Goal: Task Accomplishment & Management: Use online tool/utility

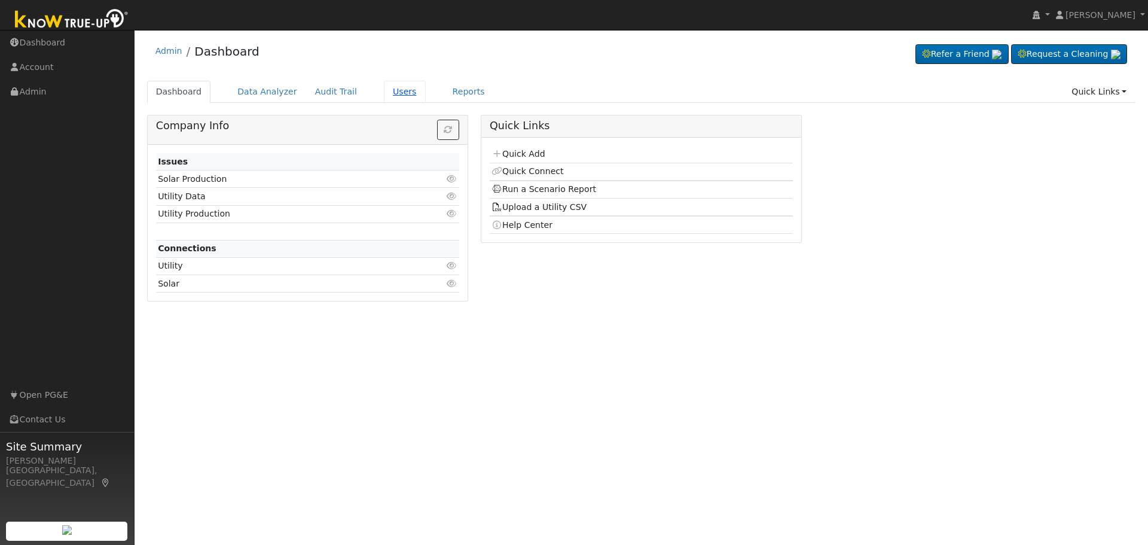
click at [389, 92] on link "Users" at bounding box center [405, 92] width 42 height 22
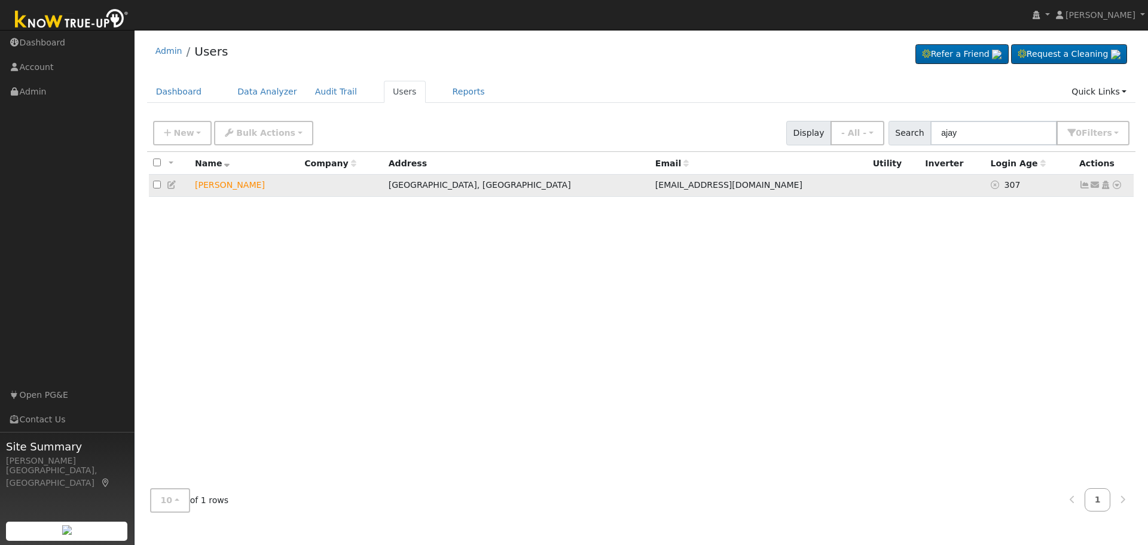
type input "ajay"
click at [1117, 188] on icon at bounding box center [1116, 185] width 11 height 8
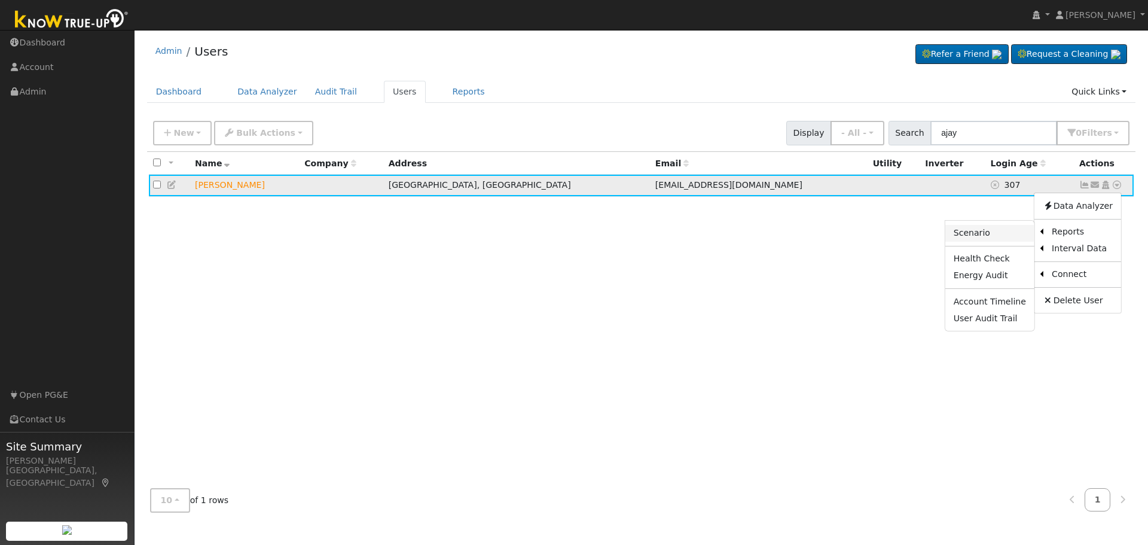
click at [994, 233] on link "Scenario" at bounding box center [989, 233] width 89 height 17
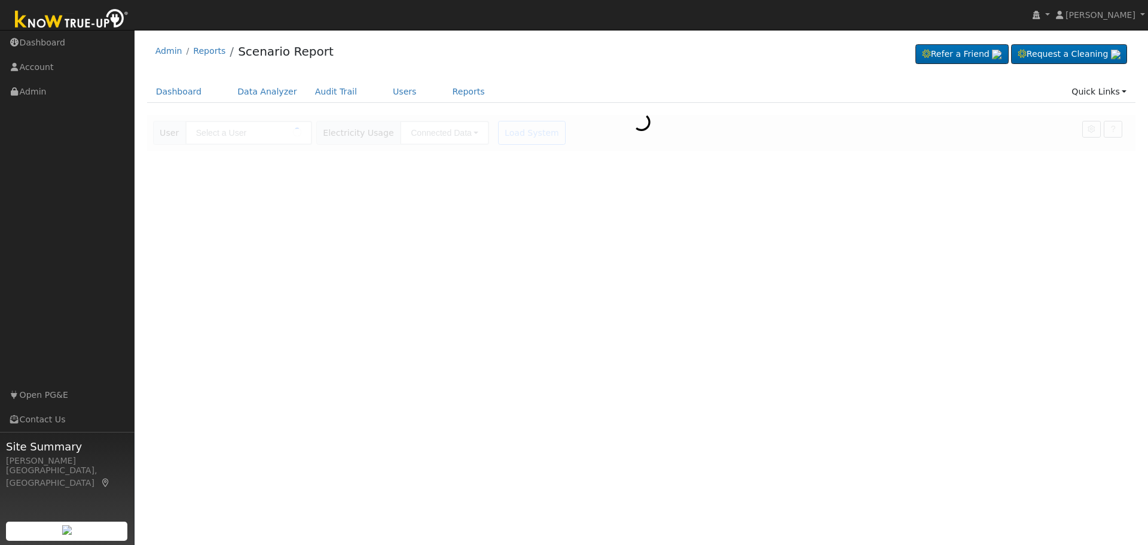
type input "[PERSON_NAME]"
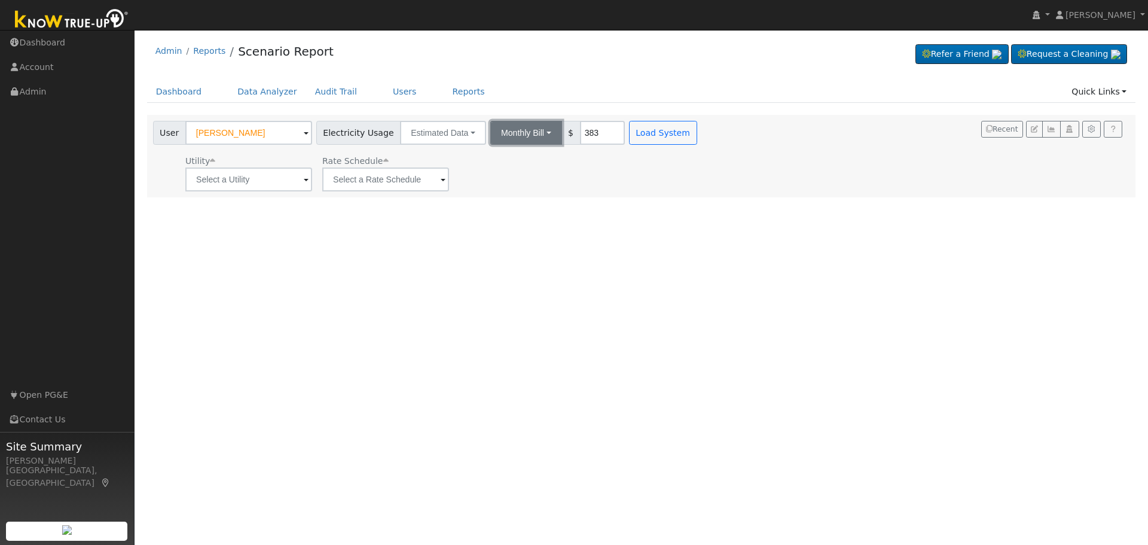
click at [529, 130] on button "Monthly Bill" at bounding box center [526, 133] width 72 height 24
click at [524, 155] on link "Annual Consumption" at bounding box center [509, 159] width 105 height 17
type input "6600"
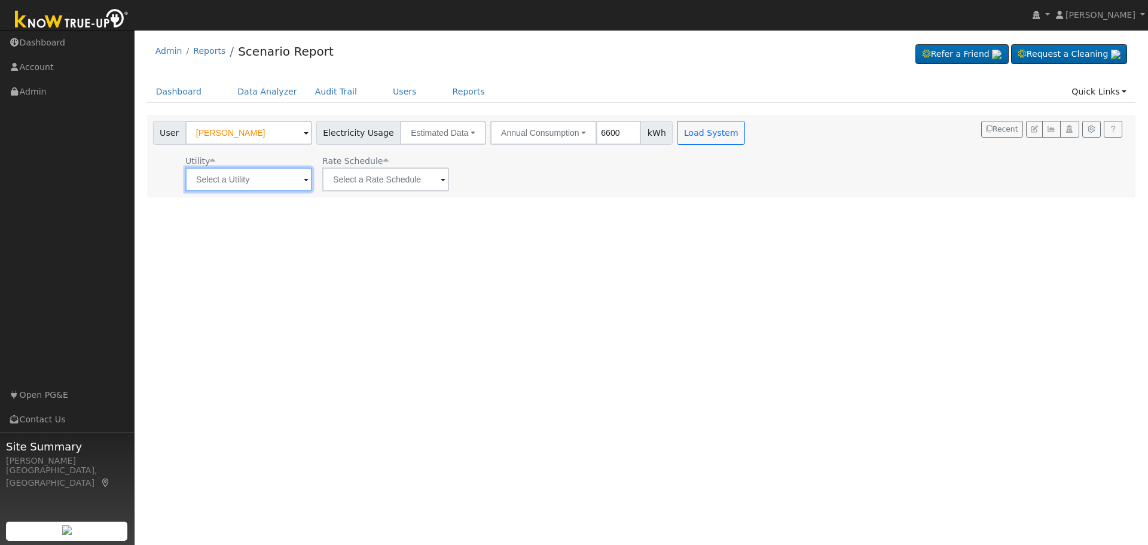
click at [294, 186] on input "text" at bounding box center [248, 179] width 127 height 24
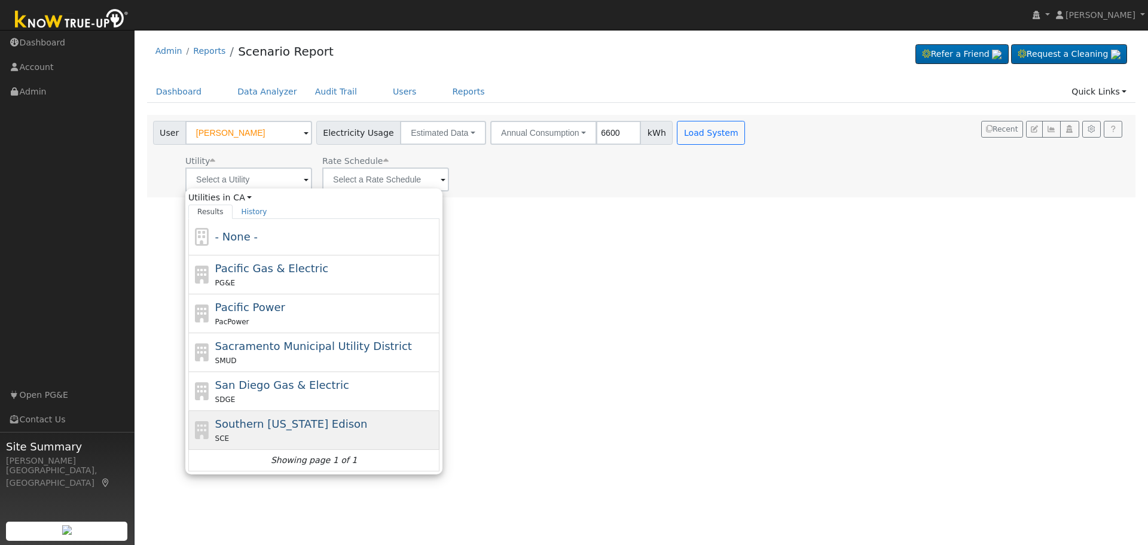
click at [294, 428] on span "Southern [US_STATE] Edison" at bounding box center [291, 423] width 152 height 13
type input "Southern [US_STATE] Edison"
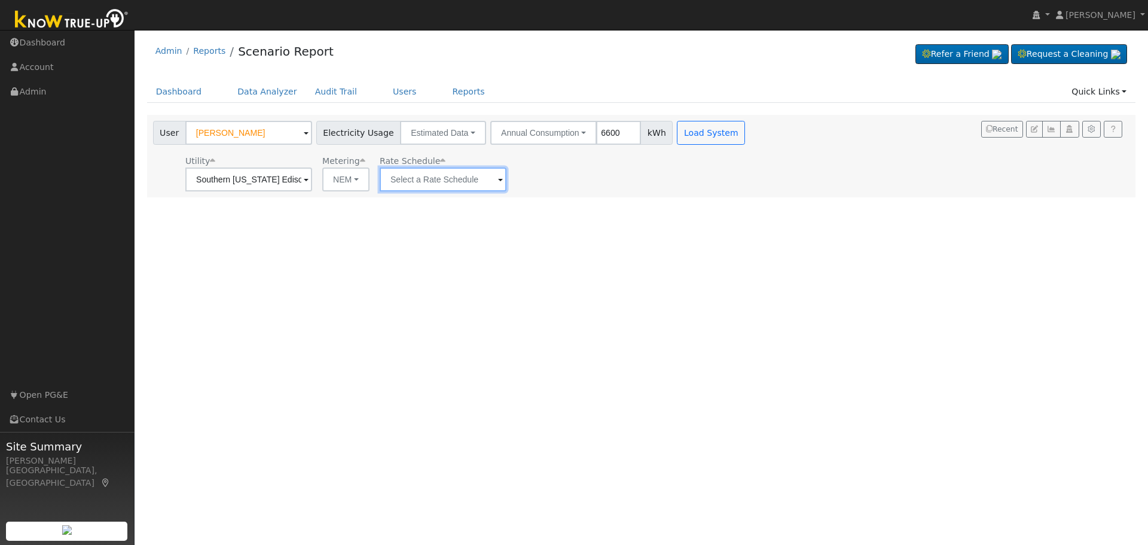
click at [481, 179] on input "text" at bounding box center [443, 179] width 127 height 24
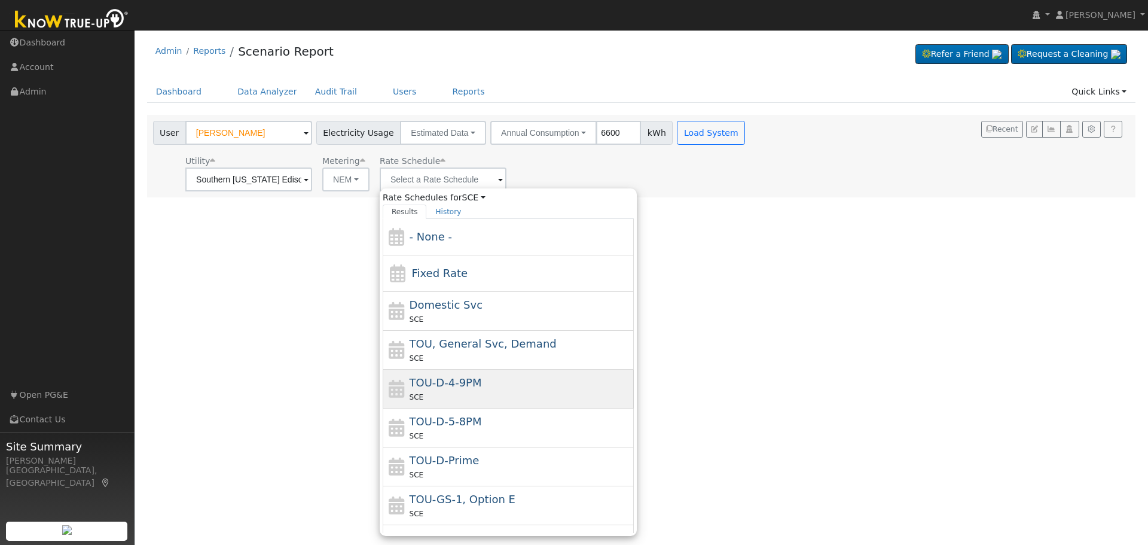
click at [483, 384] on div "TOU-D-4-9PM SCE" at bounding box center [521, 388] width 222 height 29
type input "TOU-D-4-9PM"
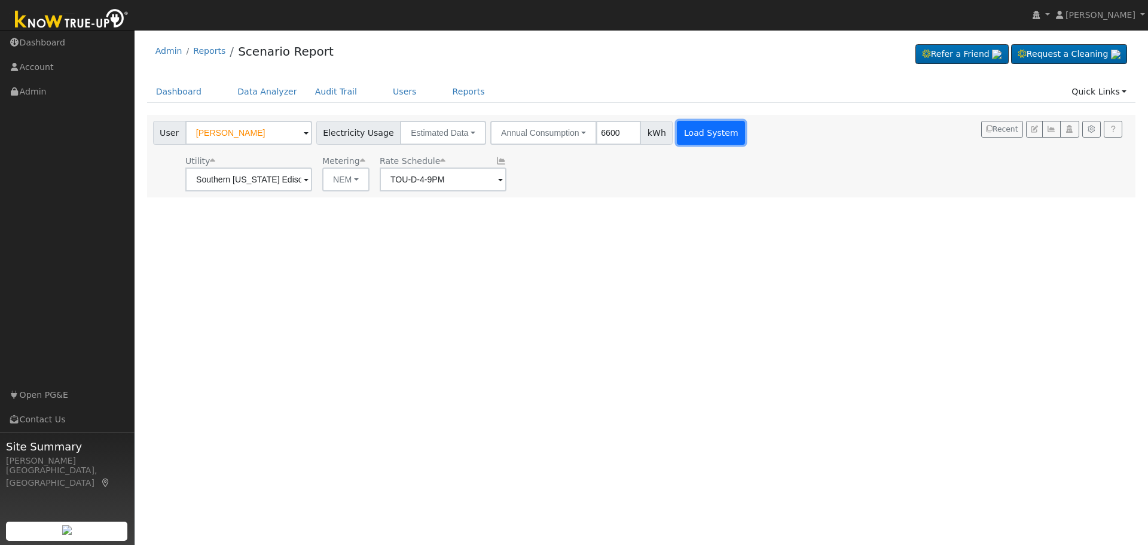
click at [683, 133] on button "Load System" at bounding box center [711, 133] width 68 height 24
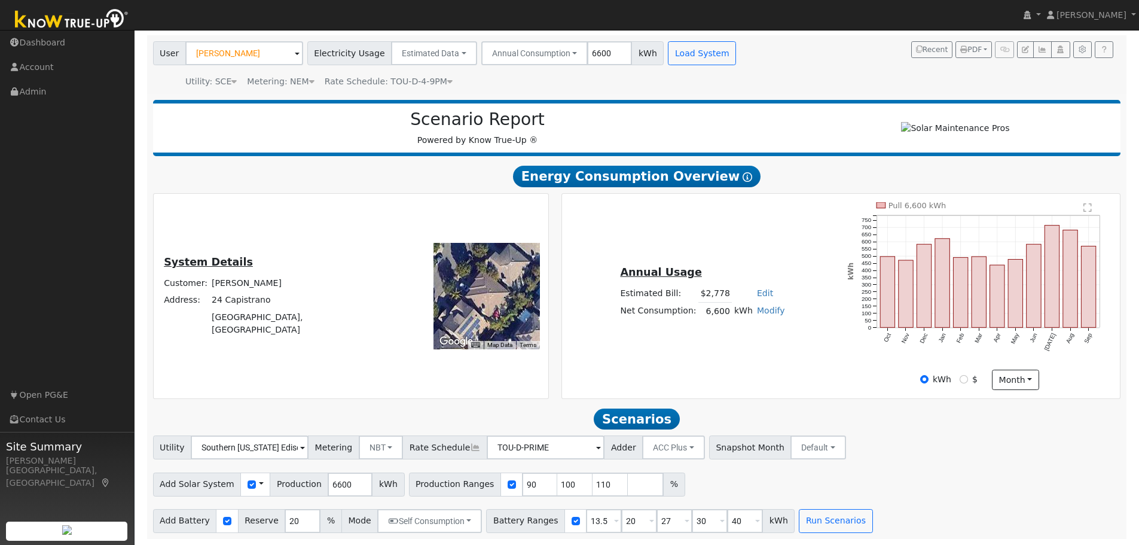
scroll to position [85, 0]
click at [508, 483] on input "checkbox" at bounding box center [512, 484] width 8 height 8
checkbox input "false"
click at [328, 487] on input "6600" at bounding box center [350, 484] width 45 height 24
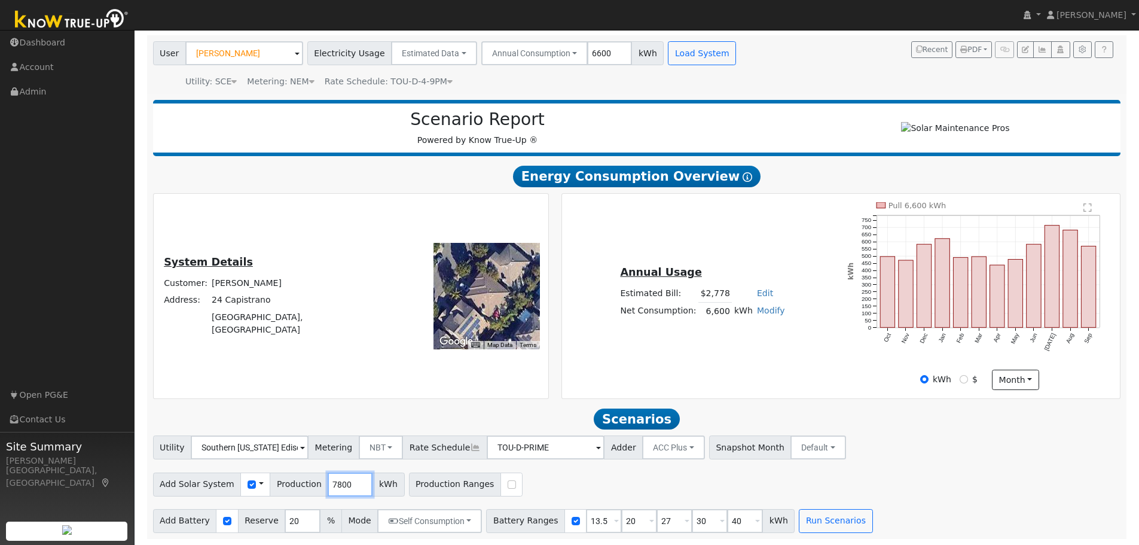
type input "7800"
click at [799, 525] on button "Run Scenarios" at bounding box center [836, 521] width 74 height 24
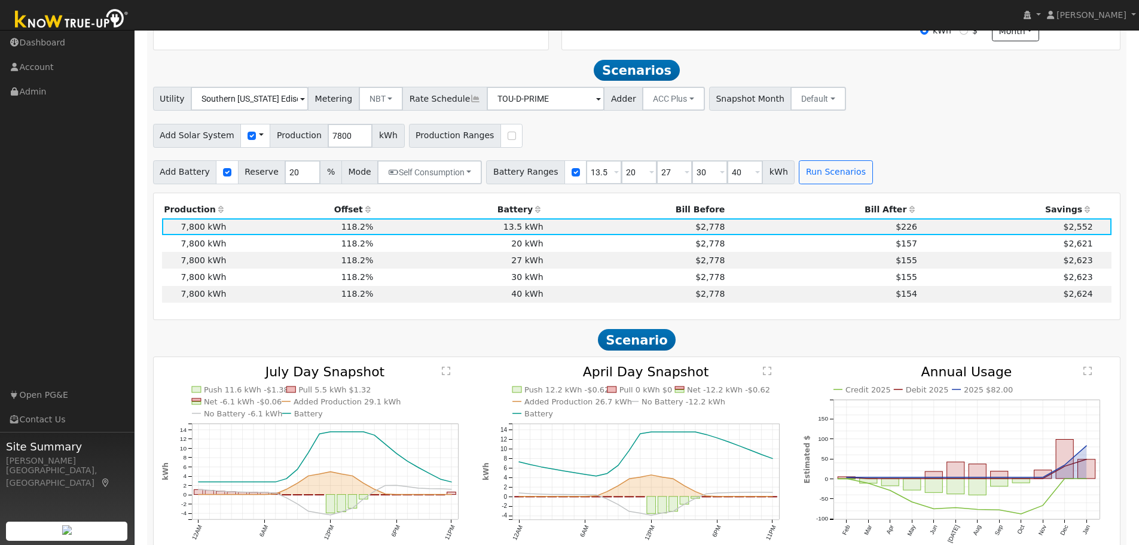
scroll to position [456, 0]
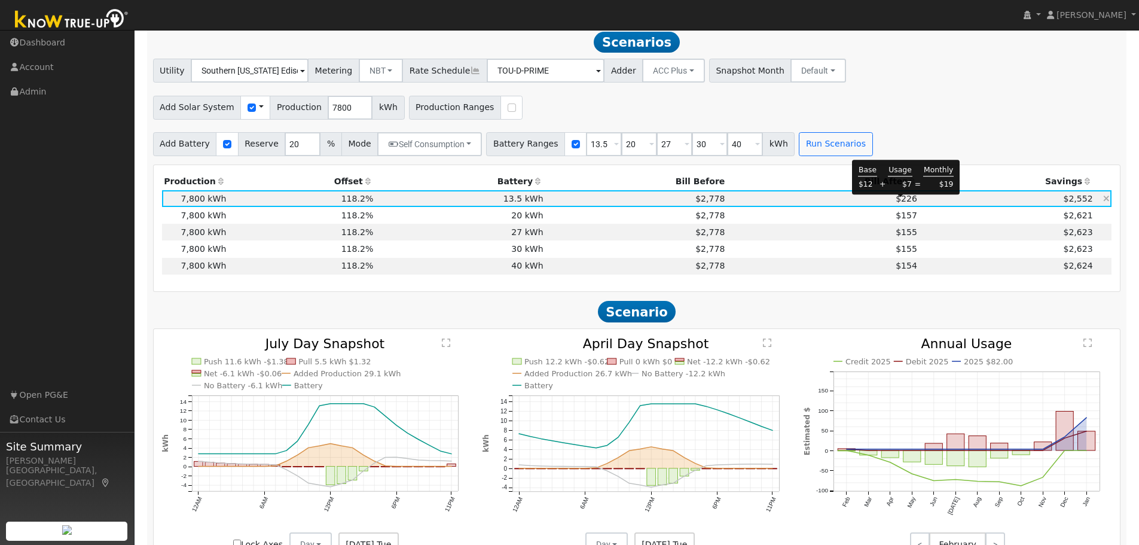
click at [899, 203] on span "$226" at bounding box center [907, 199] width 22 height 10
